Goal: Transaction & Acquisition: Purchase product/service

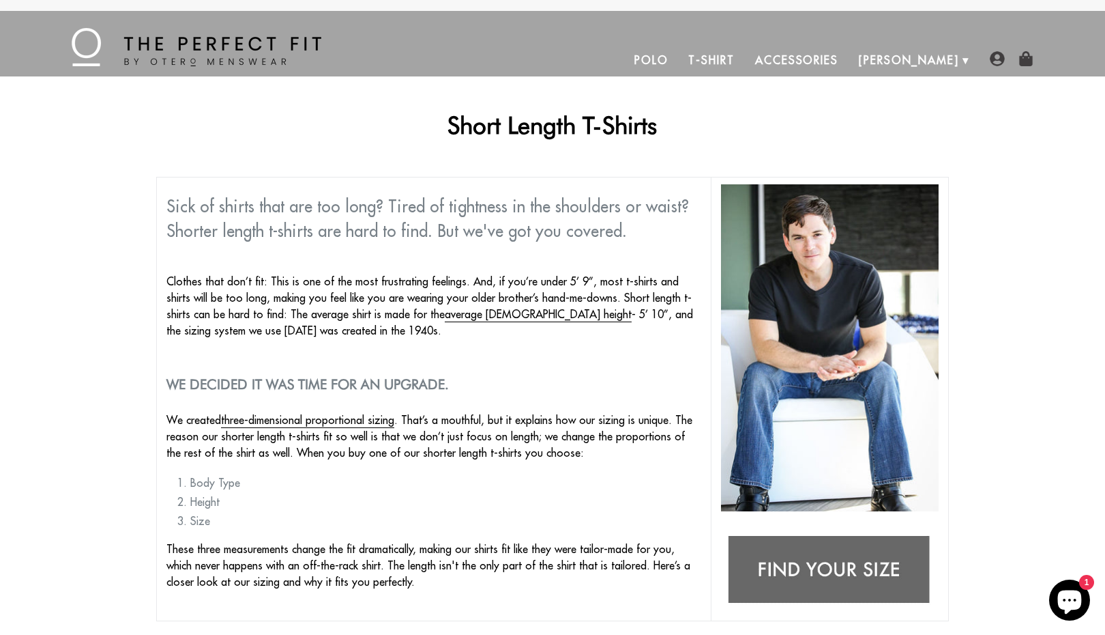
click at [744, 57] on link "T-Shirt" at bounding box center [711, 60] width 66 height 33
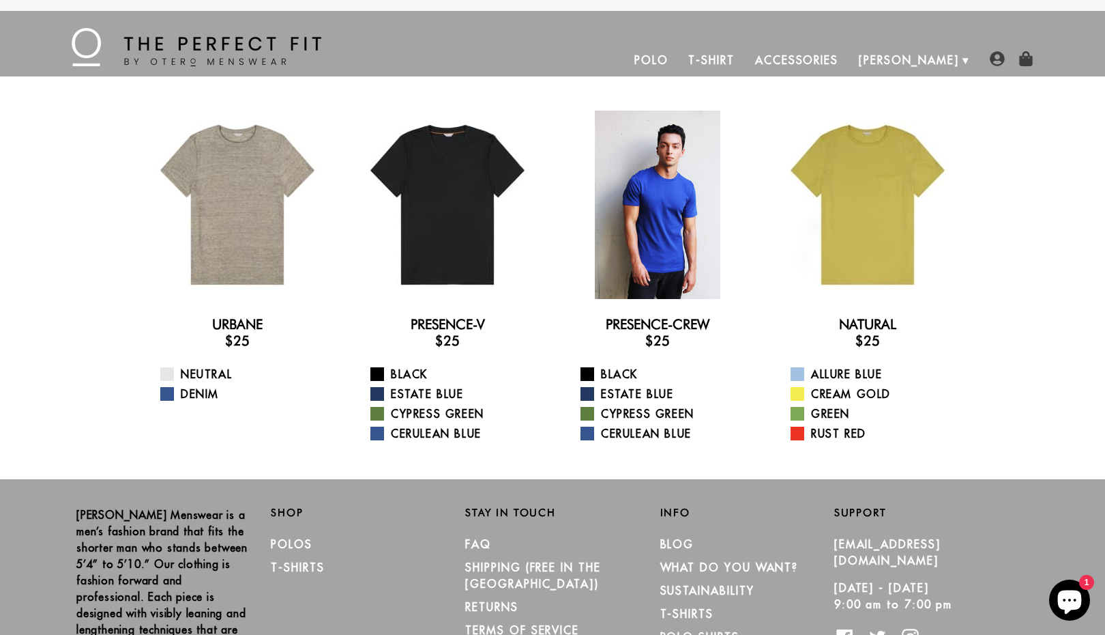
click at [695, 244] on div at bounding box center [658, 205] width 188 height 188
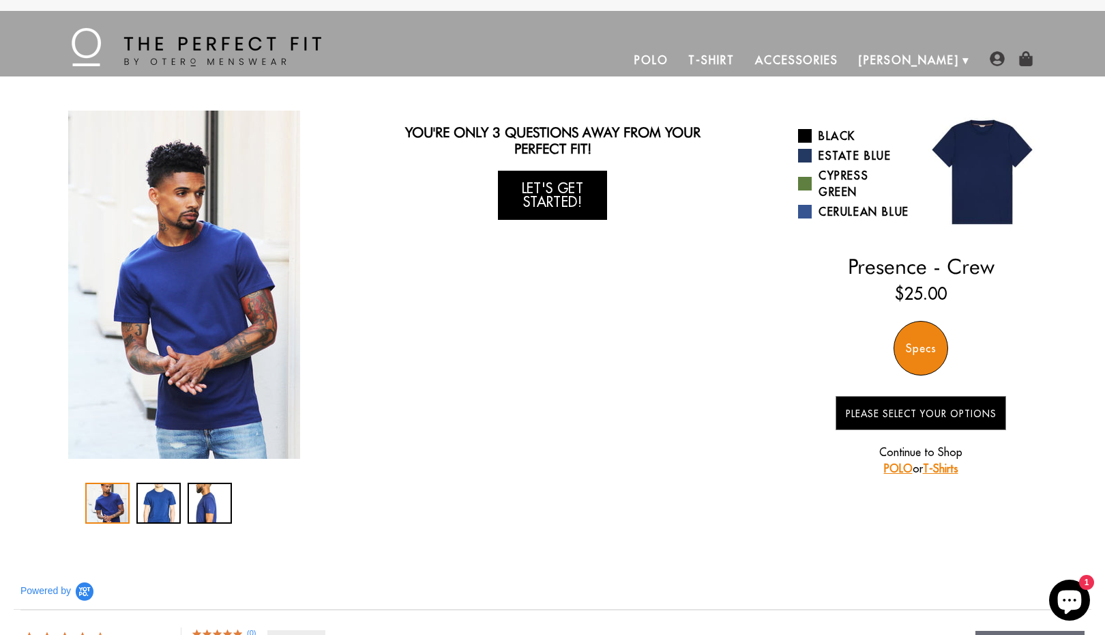
click at [592, 208] on link "Let's Get Started!" at bounding box center [552, 195] width 109 height 49
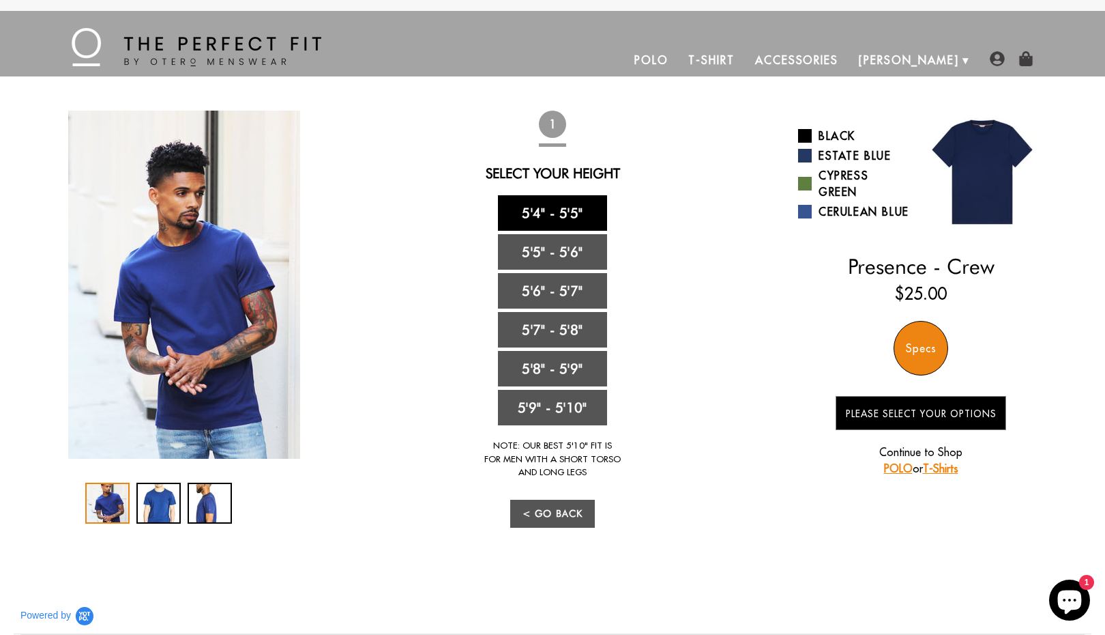
click at [576, 218] on link "5'4" - 5'5"" at bounding box center [552, 212] width 109 height 35
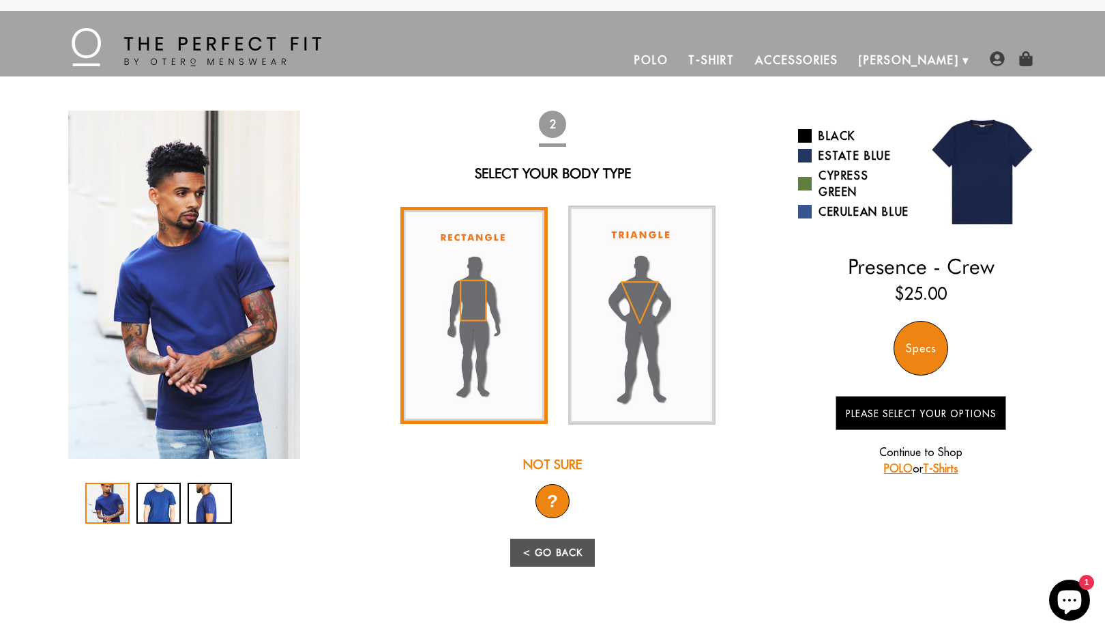
click at [496, 361] on img at bounding box center [474, 315] width 147 height 217
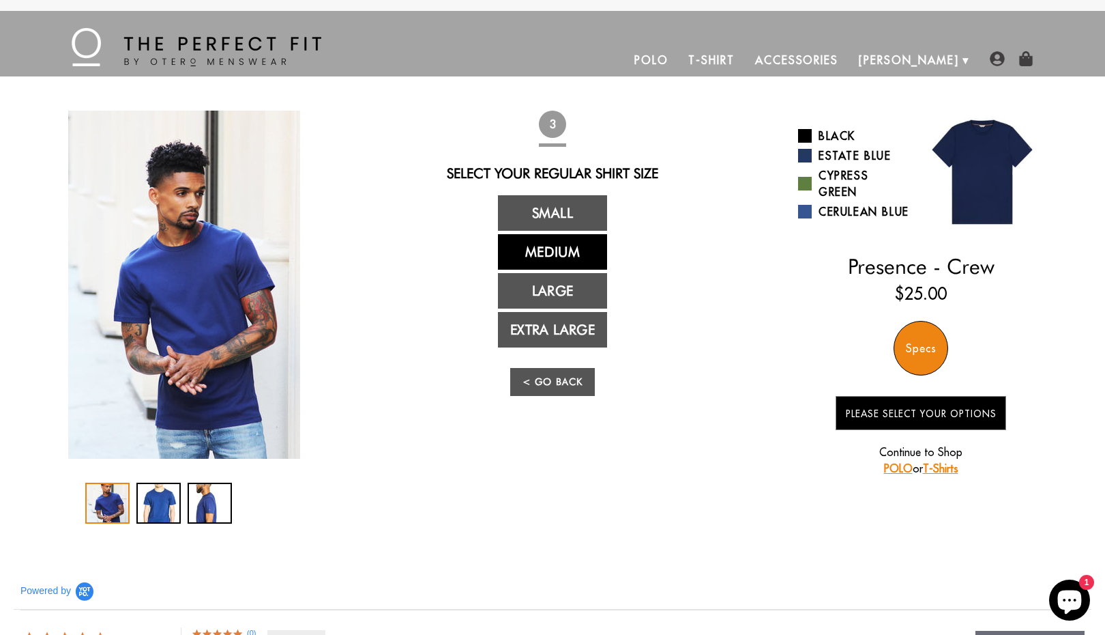
click at [575, 246] on link "Medium" at bounding box center [552, 251] width 109 height 35
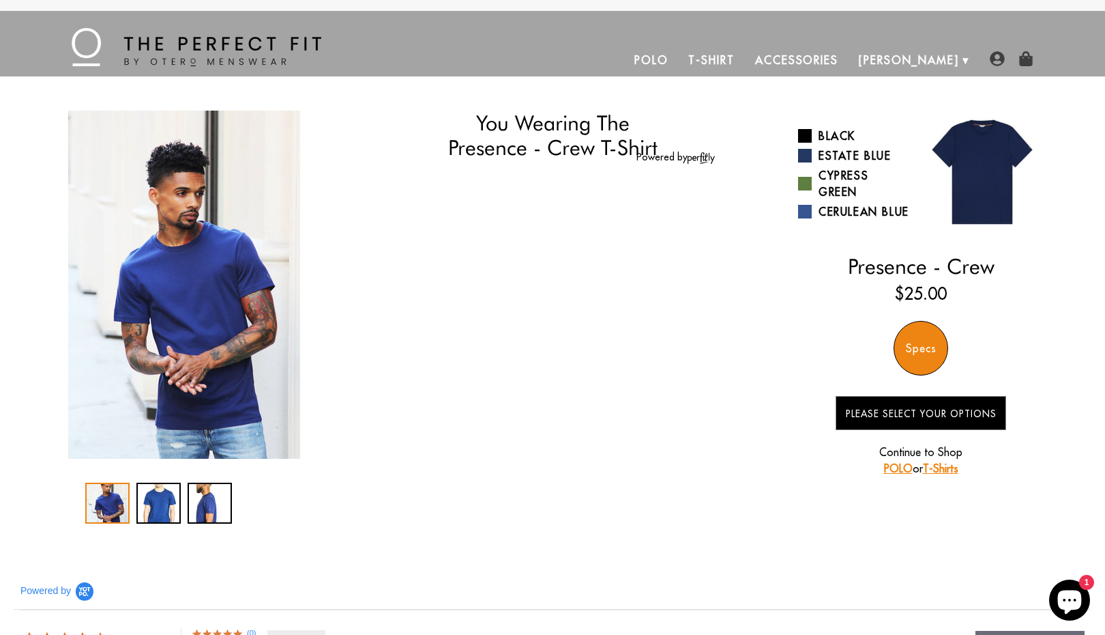
select select "M"
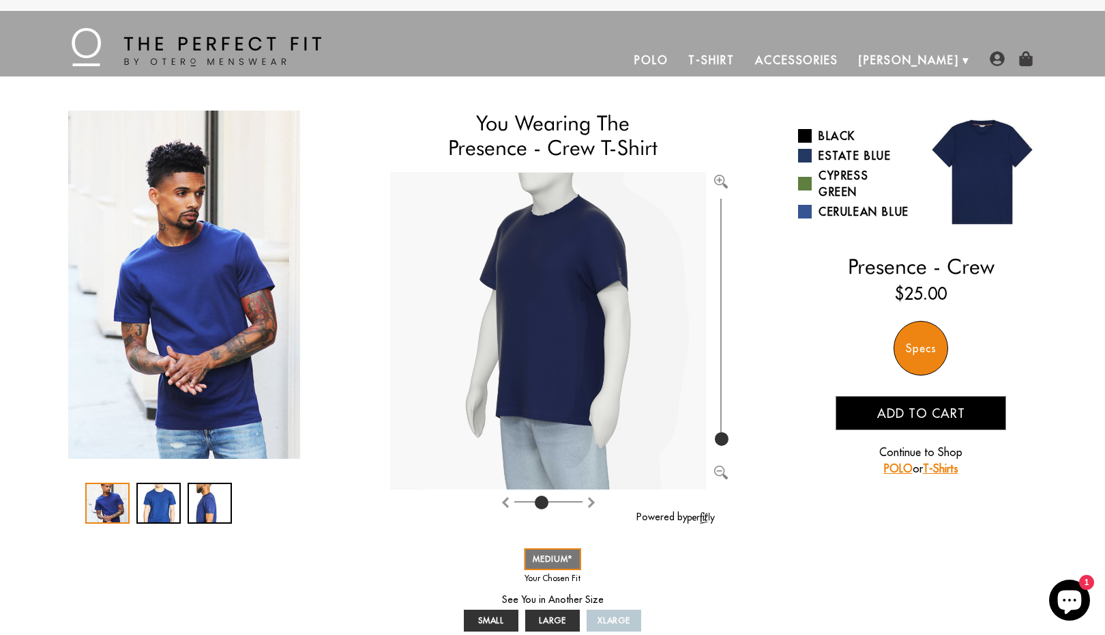
type input "4"
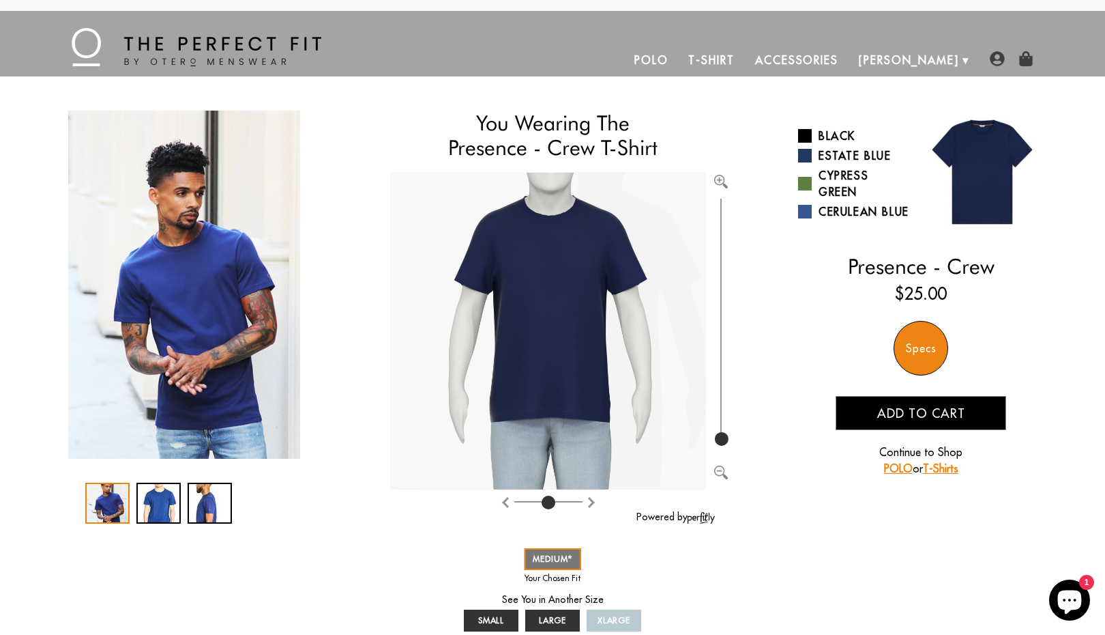
click at [547, 504] on input "range" at bounding box center [549, 504] width 68 height 1
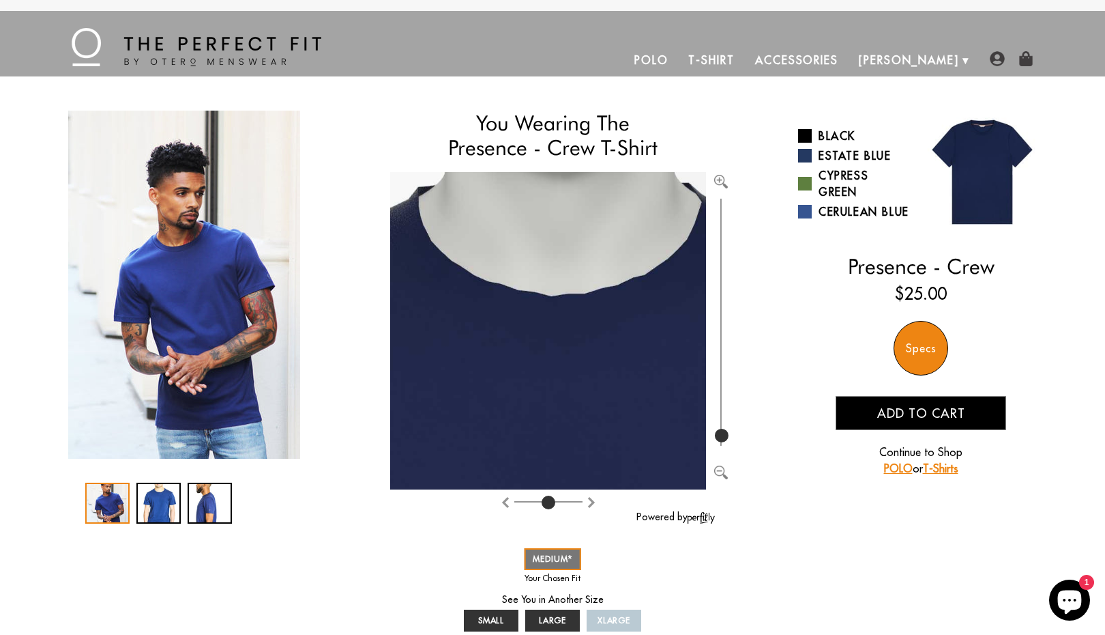
type input "100"
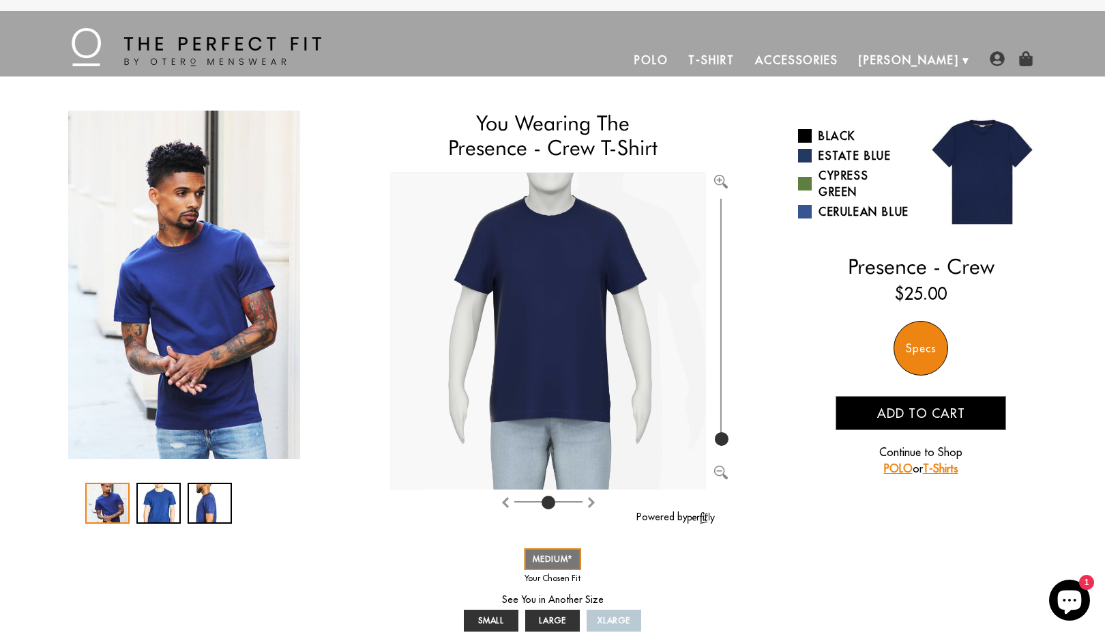
drag, startPoint x: 716, startPoint y: 439, endPoint x: 687, endPoint y: 504, distance: 70.9
click at [728, 449] on input "range" at bounding box center [721, 322] width 14 height 254
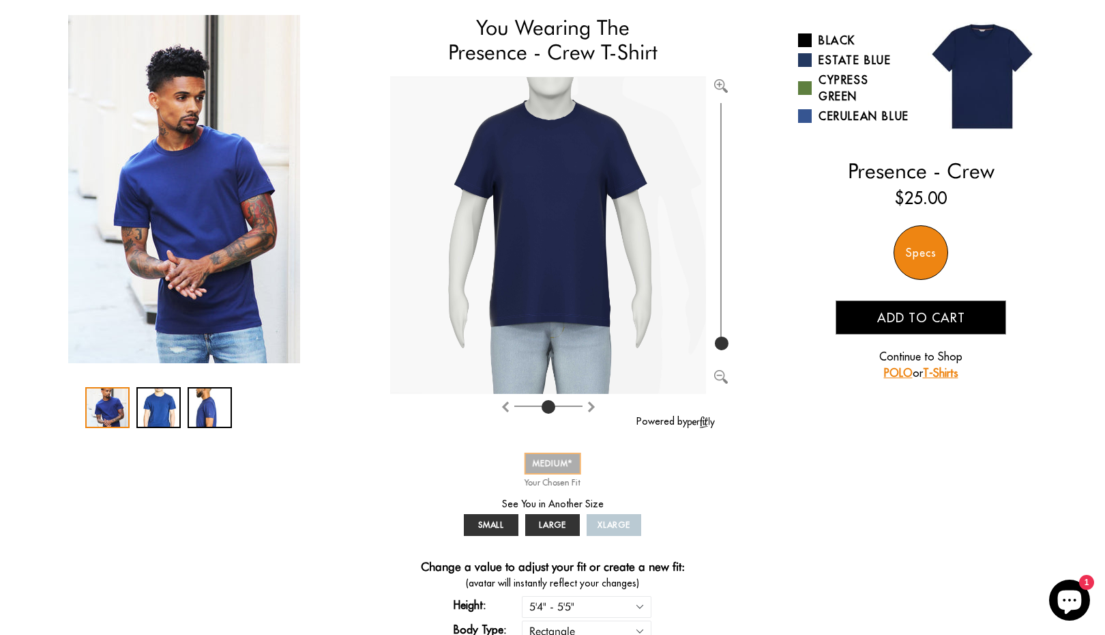
scroll to position [136, 0]
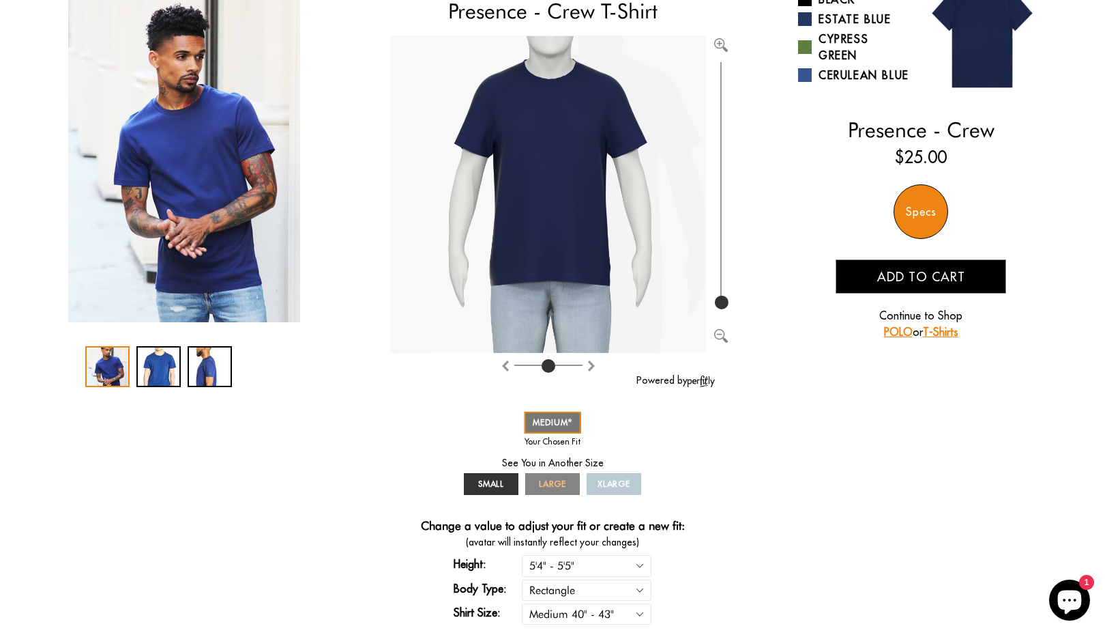
click at [566, 491] on link "LARGE" at bounding box center [552, 484] width 55 height 22
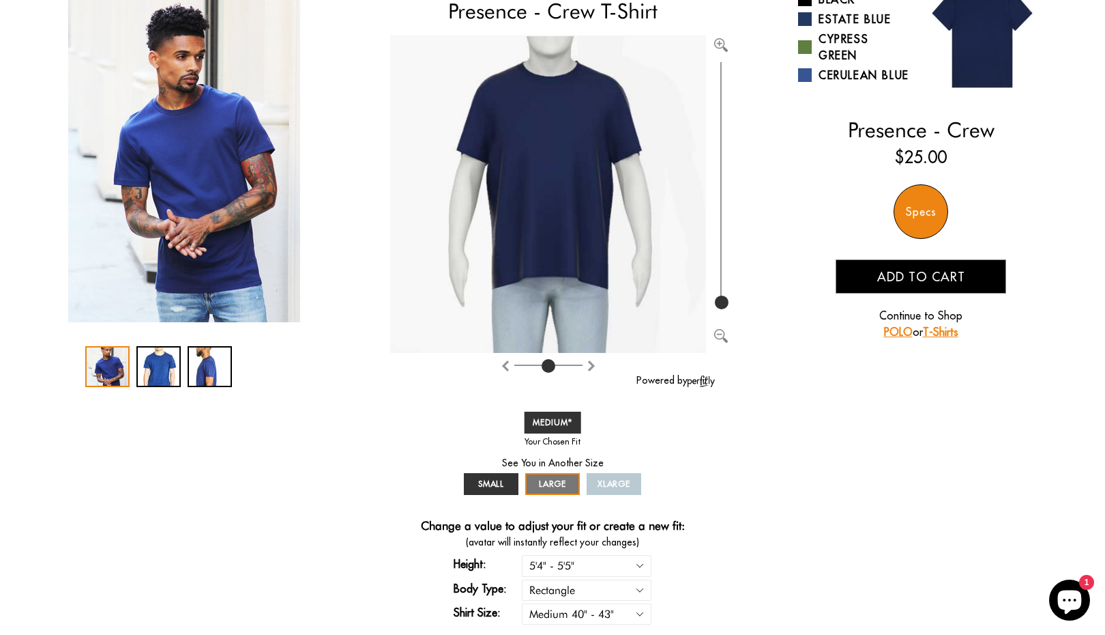
click at [617, 482] on span "XLARGE" at bounding box center [614, 483] width 33 height 10
click at [605, 486] on span "XLARGE" at bounding box center [614, 483] width 33 height 10
click at [554, 485] on span "LARGE" at bounding box center [553, 483] width 28 height 10
click at [495, 484] on span "SMALL" at bounding box center [491, 483] width 27 height 10
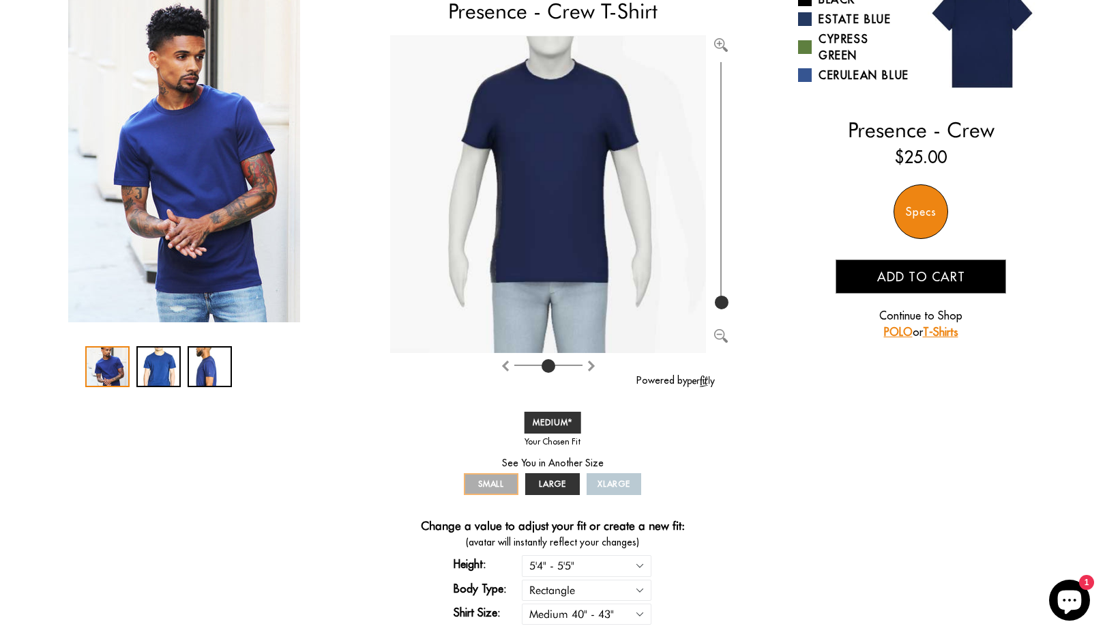
click at [493, 484] on span "SMALL" at bounding box center [491, 483] width 27 height 10
click at [553, 420] on span "MEDIUM" at bounding box center [553, 422] width 40 height 10
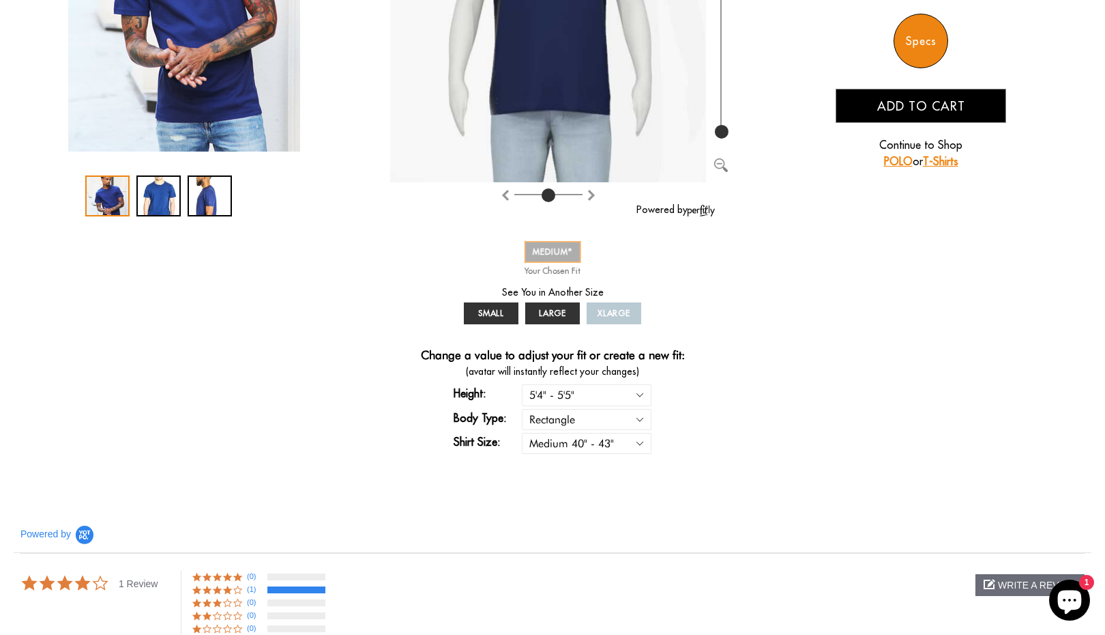
scroll to position [341, 0]
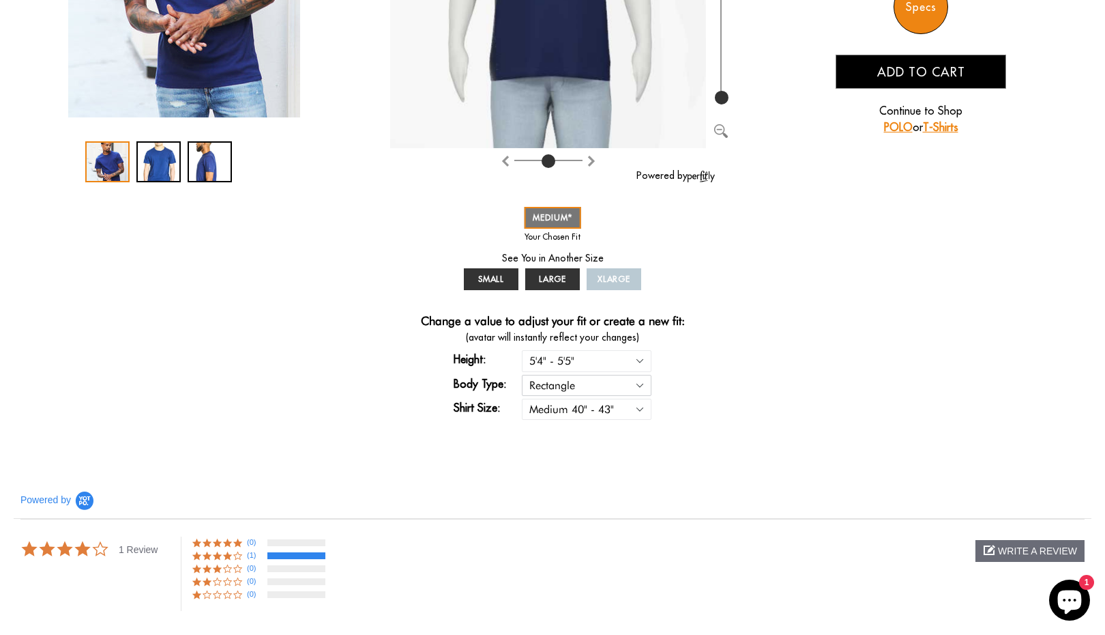
click at [642, 388] on select "Rectangle Triangle" at bounding box center [587, 385] width 130 height 21
select select "triangle"
click at [522, 375] on select "Rectangle Triangle" at bounding box center [587, 385] width 130 height 21
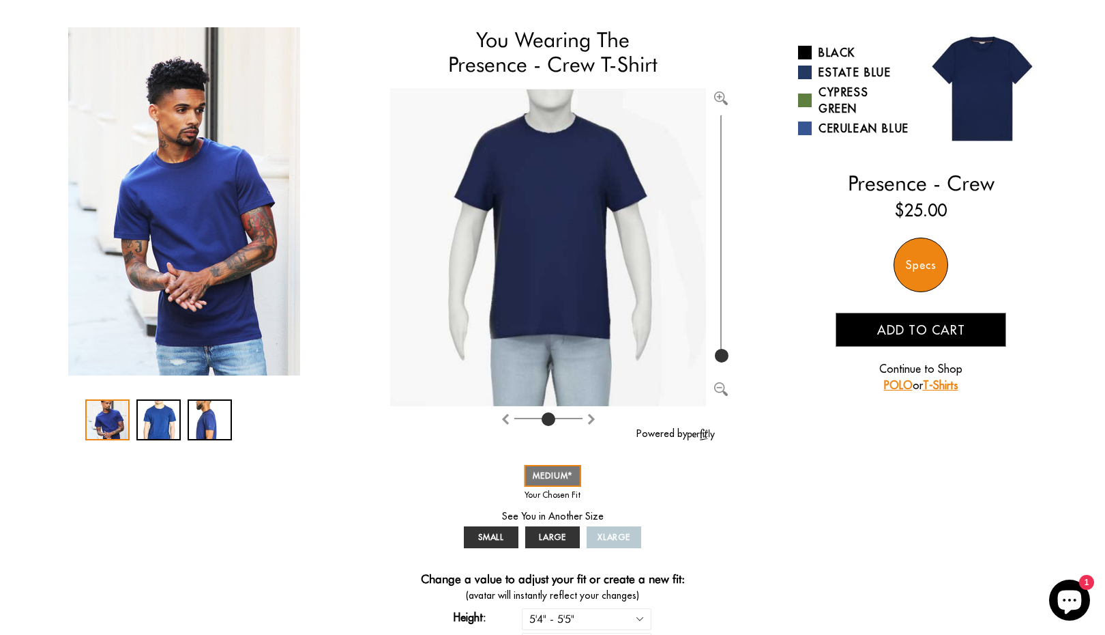
select select "triangle"
select select "M"
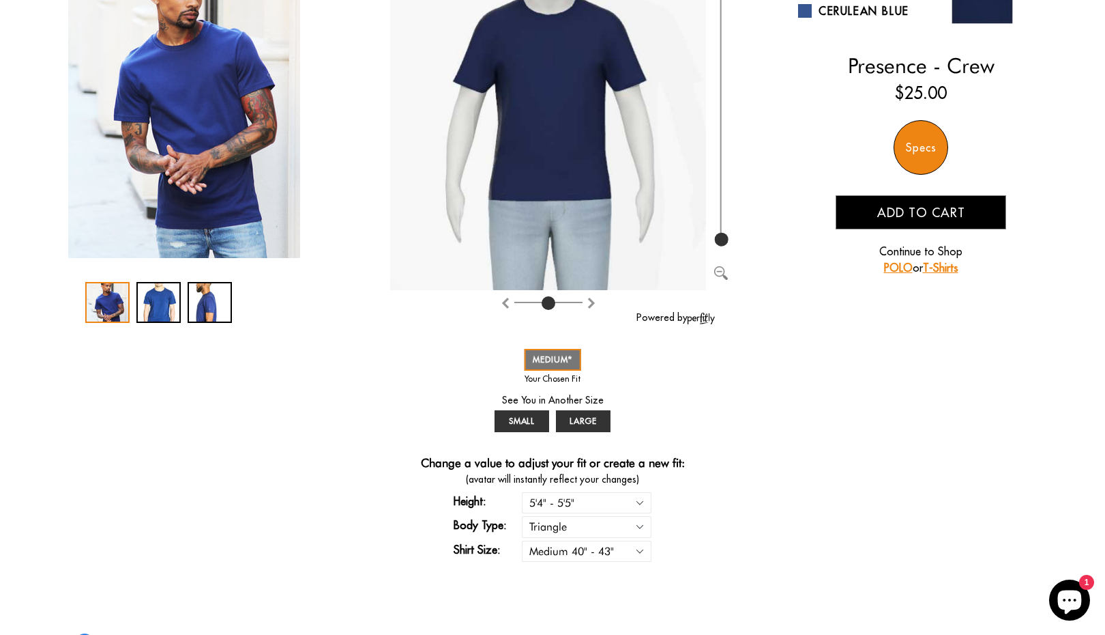
scroll to position [205, 0]
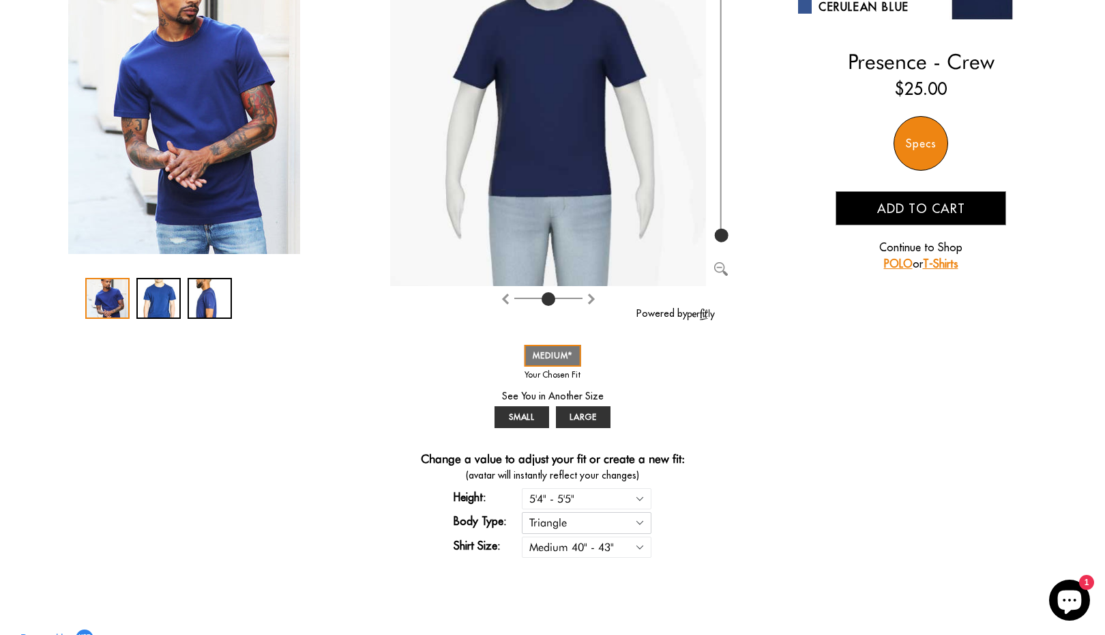
click at [569, 523] on select "Rectangle Triangle" at bounding box center [587, 522] width 130 height 21
select select "rectangle"
click at [522, 512] on select "Rectangle Triangle" at bounding box center [587, 522] width 130 height 21
select select "M"
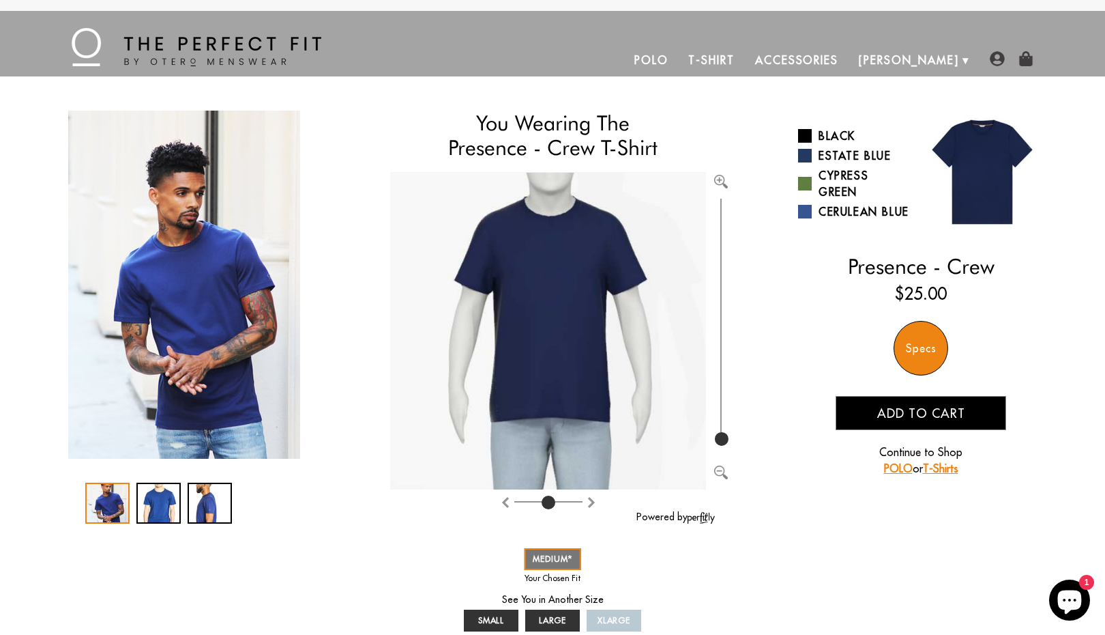
click at [679, 44] on link "Polo" at bounding box center [651, 60] width 55 height 33
